Goal: Check status: Check status

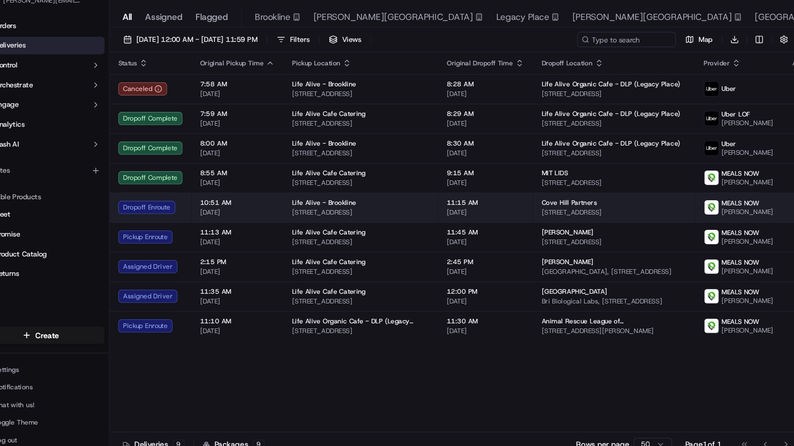
click at [315, 200] on td "Life Alive - Brookline [STREET_ADDRESS]" at bounding box center [361, 214] width 144 height 28
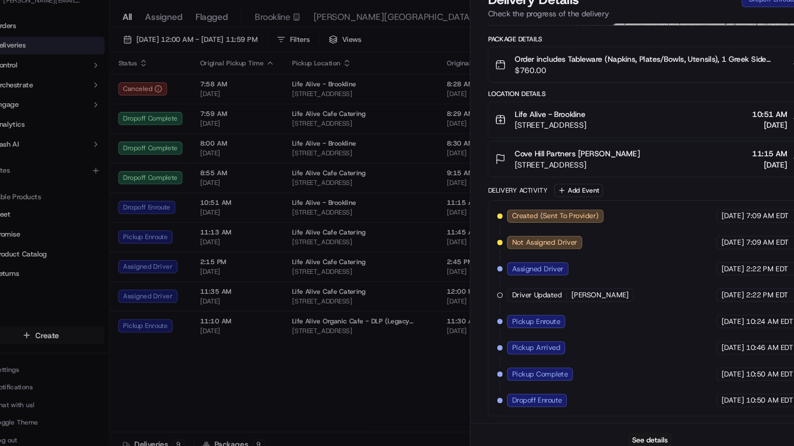
scroll to position [191, 0]
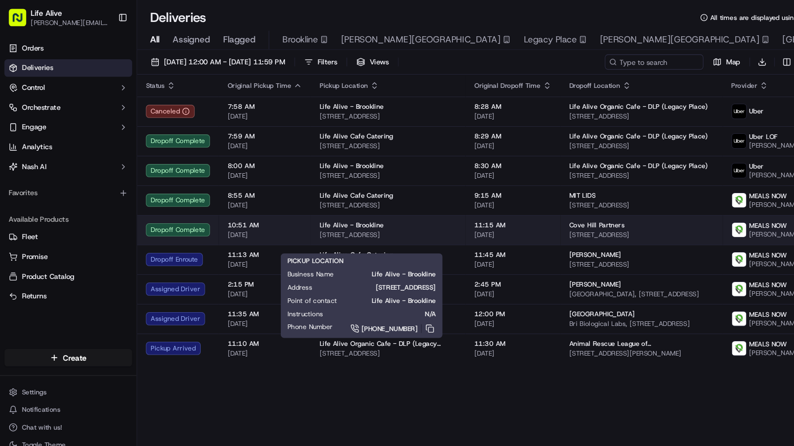
click at [383, 213] on div "Life Alive - Brookline" at bounding box center [362, 209] width 128 height 8
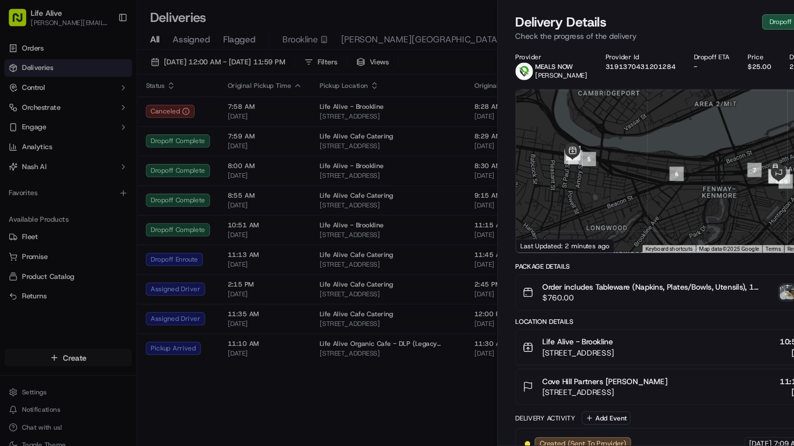
click at [737, 271] on img "button" at bounding box center [733, 272] width 14 height 14
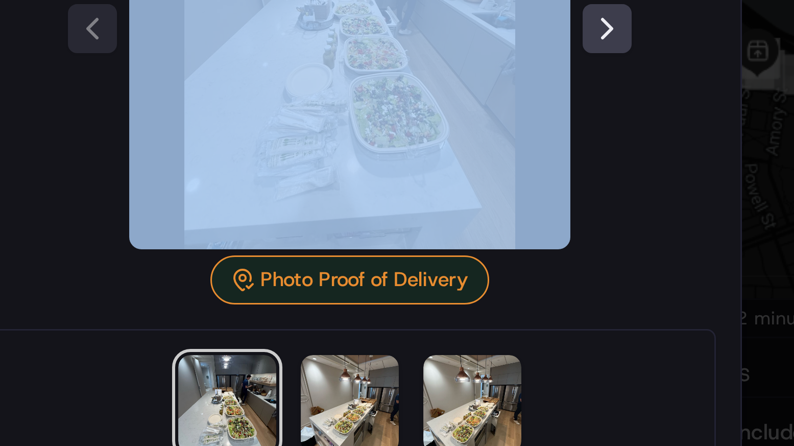
drag, startPoint x: 195, startPoint y: 50, endPoint x: 200, endPoint y: 85, distance: 35.6
click at [275, 85] on div "Photo Proof of Delivery" at bounding box center [397, 141] width 244 height 165
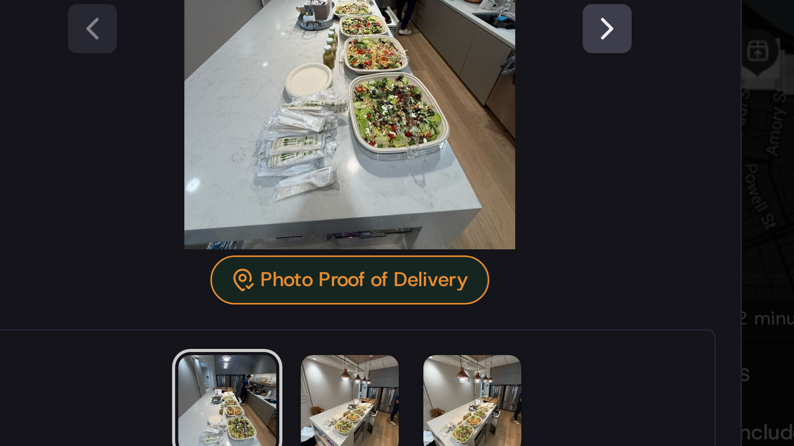
click at [275, 85] on div "Photo Proof of Delivery" at bounding box center [397, 141] width 244 height 165
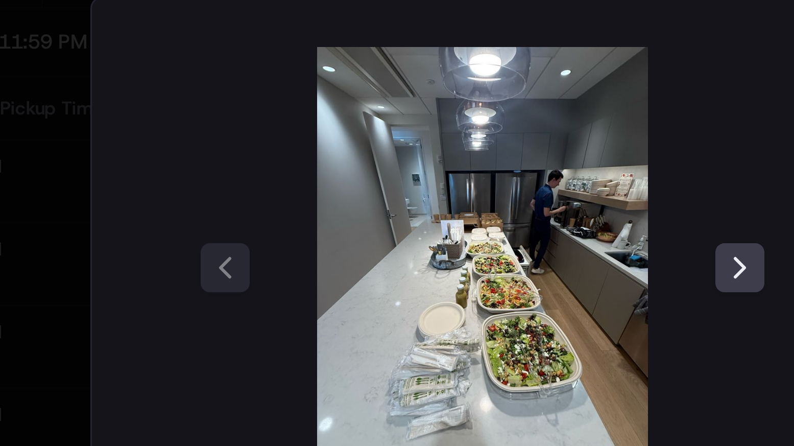
click at [3, 50] on div at bounding box center [397, 223] width 794 height 446
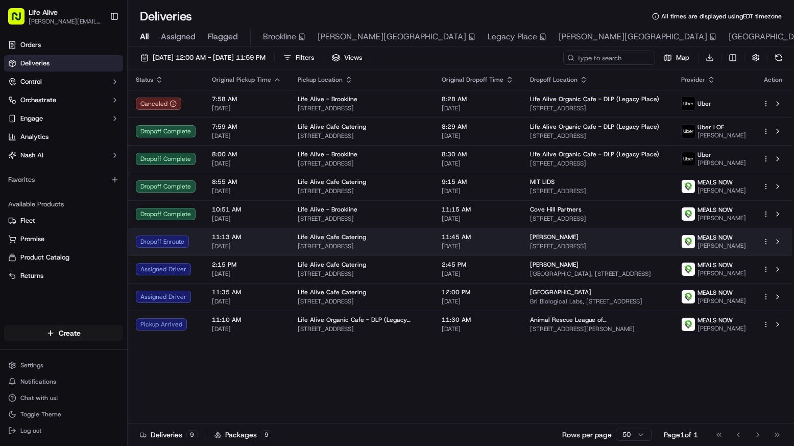
click at [574, 241] on div "[PERSON_NAME]" at bounding box center [597, 237] width 135 height 8
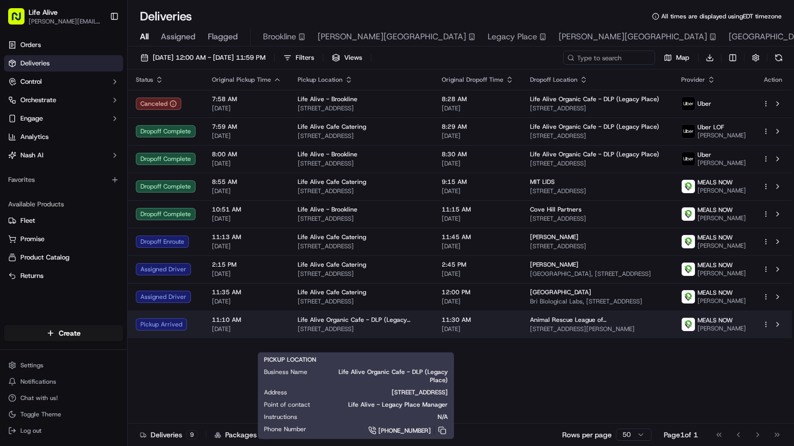
click at [397, 324] on span "Life Alive Organic Cafe - DLP (Legacy Place)" at bounding box center [362, 319] width 128 height 8
